Goal: Information Seeking & Learning: Learn about a topic

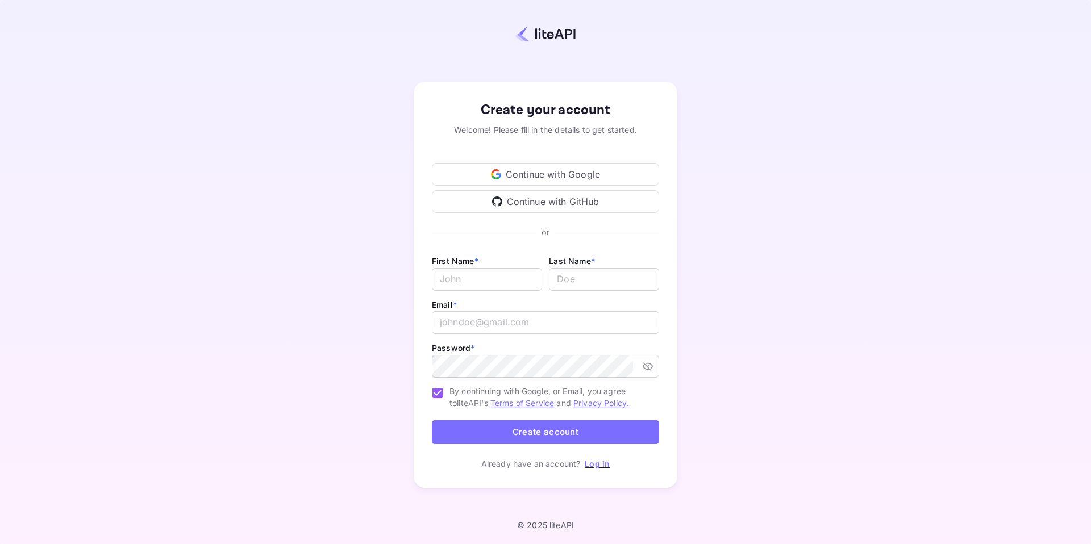
click at [596, 468] on link "Log in" at bounding box center [597, 464] width 25 height 10
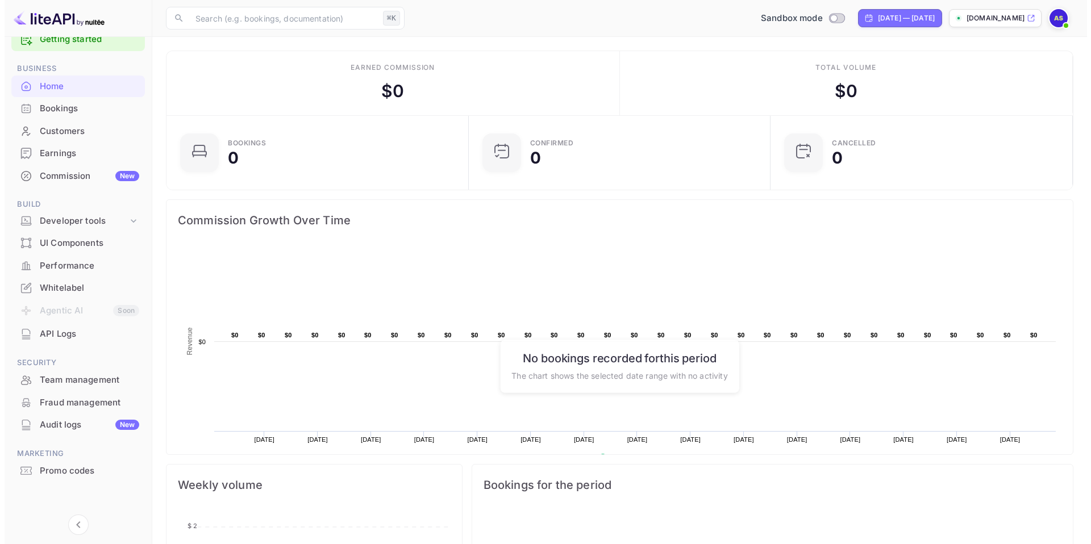
scroll to position [26, 0]
click at [88, 225] on div "Developer tools" at bounding box center [79, 220] width 88 height 13
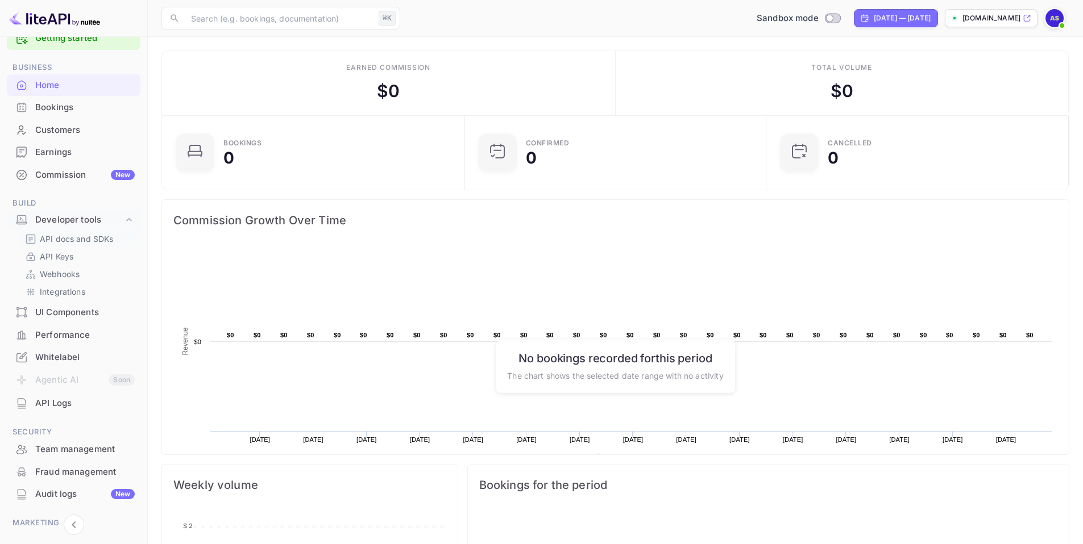
click at [72, 243] on p "API docs and SDKs" at bounding box center [77, 239] width 74 height 12
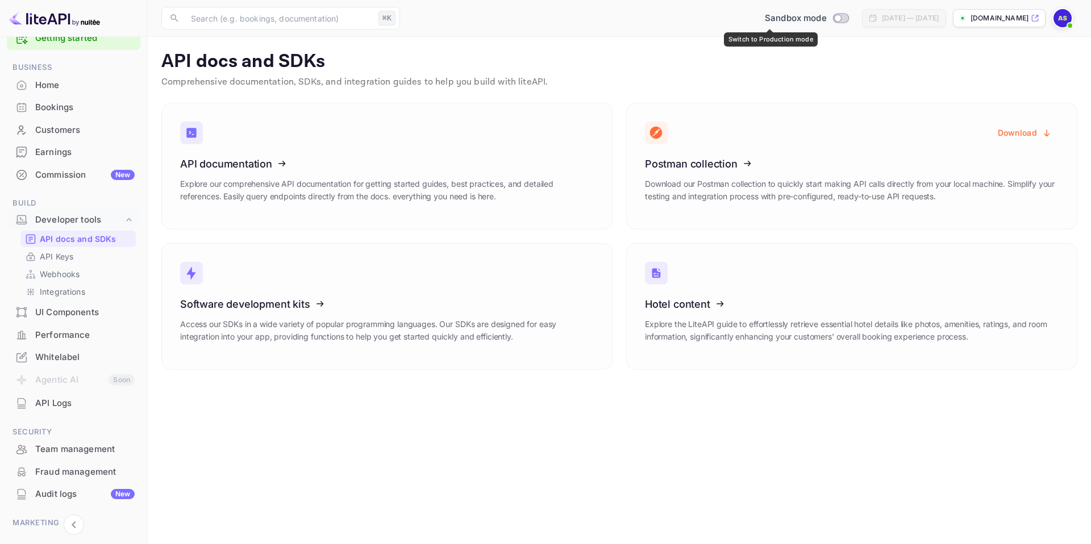
click at [826, 18] on input "Switch to Production mode" at bounding box center [837, 17] width 23 height 7
checkbox input "false"
click at [1067, 21] on span at bounding box center [1070, 25] width 11 height 11
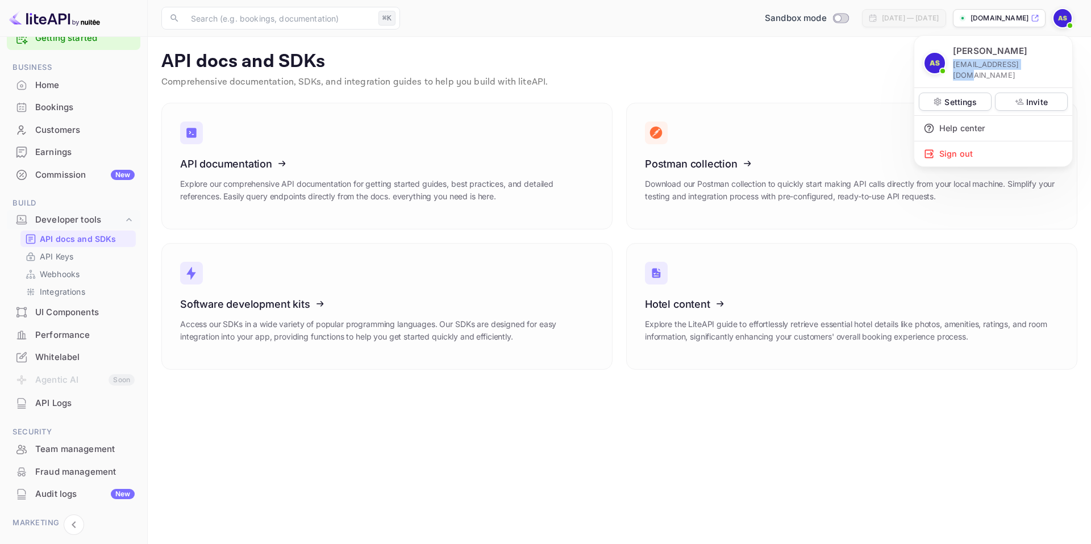
drag, startPoint x: 1021, startPoint y: 68, endPoint x: 953, endPoint y: 68, distance: 68.8
click at [953, 68] on div "[PERSON_NAME] [PERSON_NAME][EMAIL_ADDRESS][DOMAIN_NAME]" at bounding box center [994, 63] width 140 height 36
copy p "[EMAIL_ADDRESS][DOMAIN_NAME]"
